Goal: Register for event/course

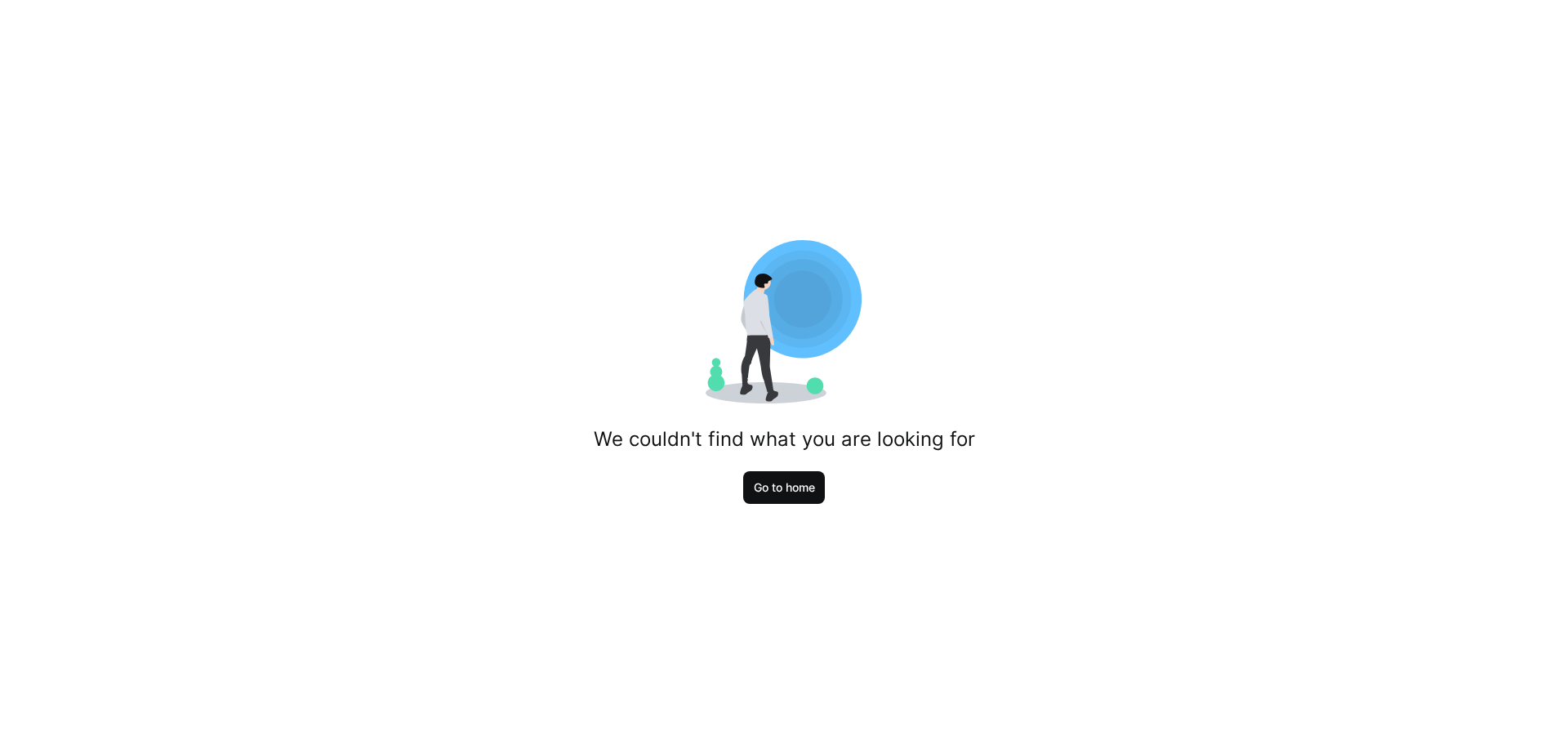
click at [802, 488] on span "Go to home" at bounding box center [784, 487] width 66 height 16
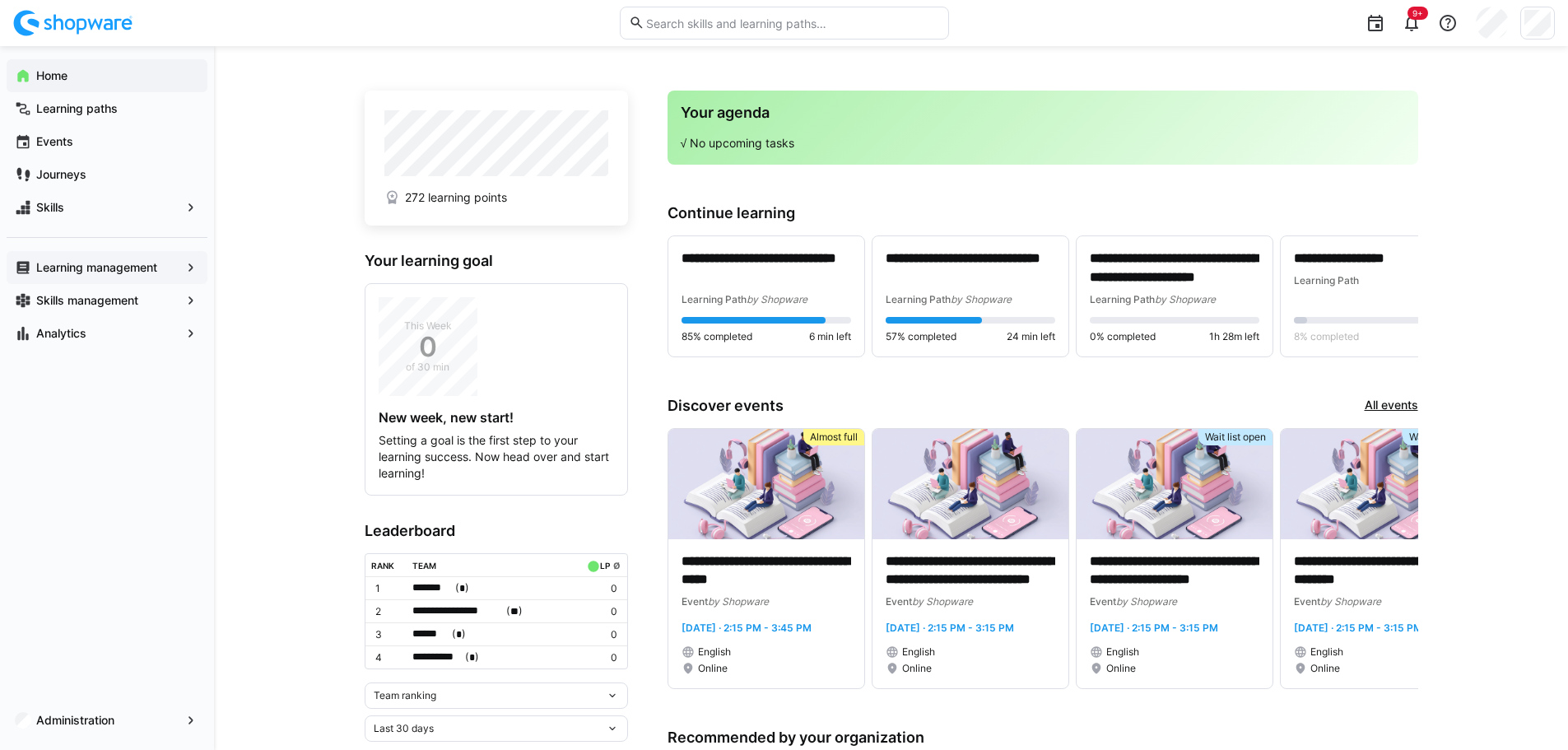
click at [191, 272] on eds-icon at bounding box center [190, 268] width 16 height 16
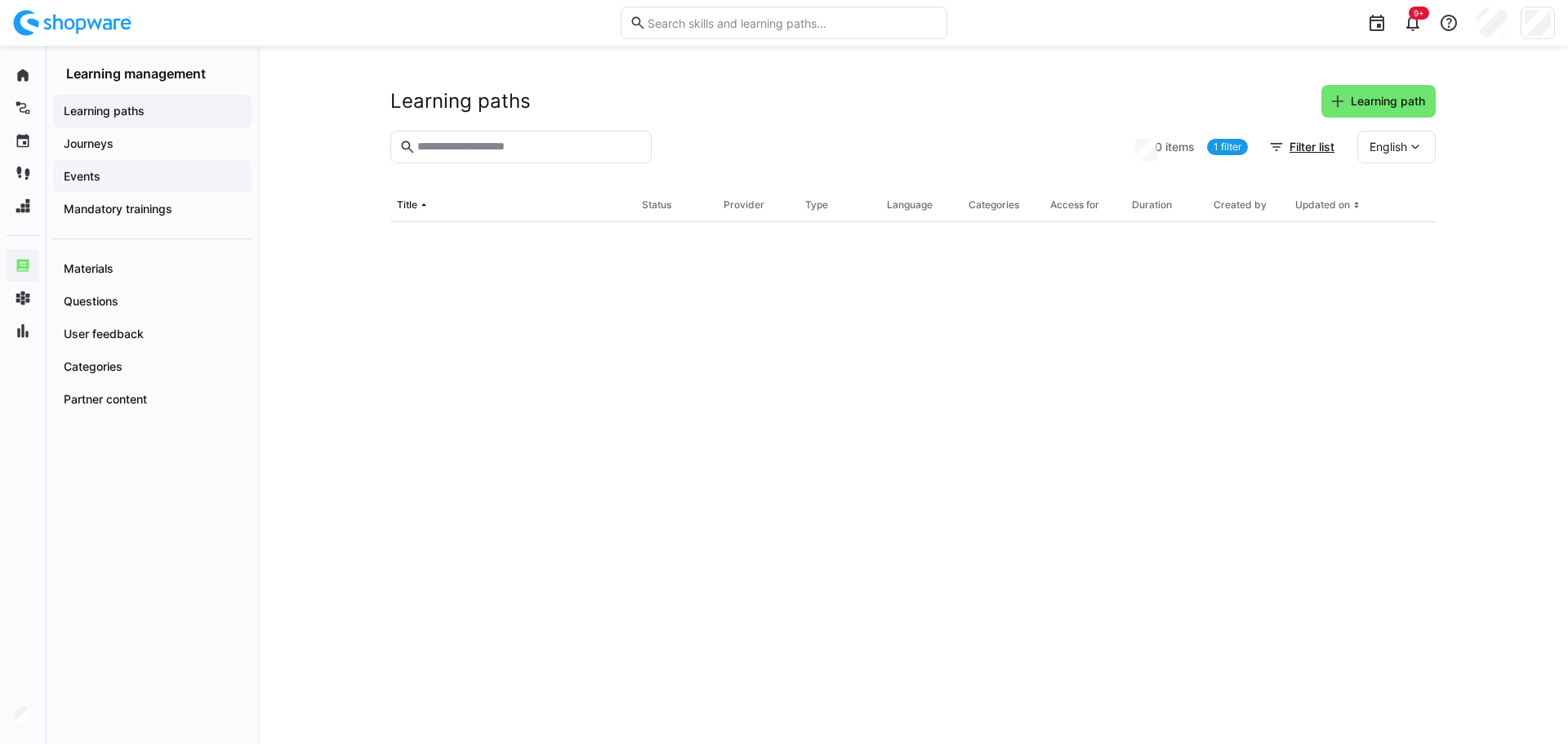
click at [0, 0] on app-navigation-label "Events" at bounding box center [0, 0] width 0 height 0
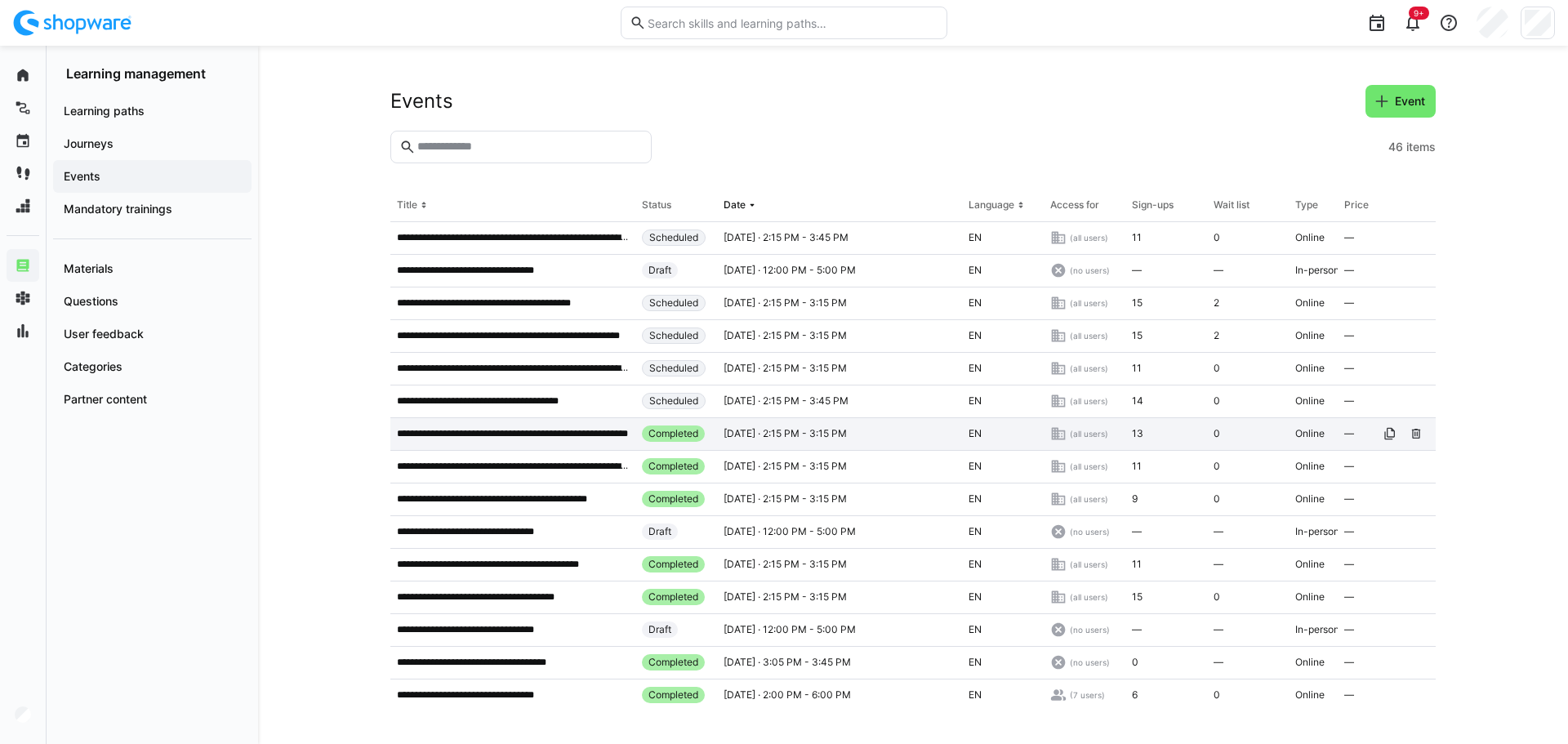
click at [585, 436] on p "**********" at bounding box center [512, 433] width 232 height 13
